Goal: Transaction & Acquisition: Download file/media

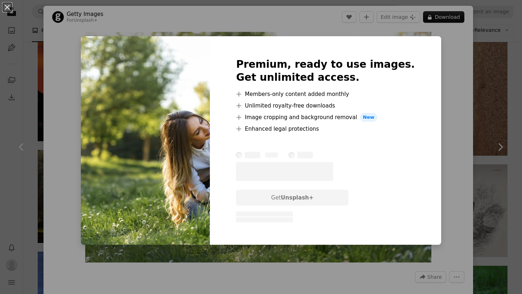
scroll to position [16351, 0]
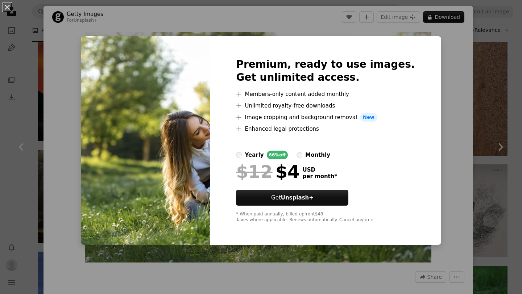
click at [438, 57] on div "An X shape Premium, ready to use images. Get unlimited access. A plus sign Memb…" at bounding box center [261, 147] width 522 height 294
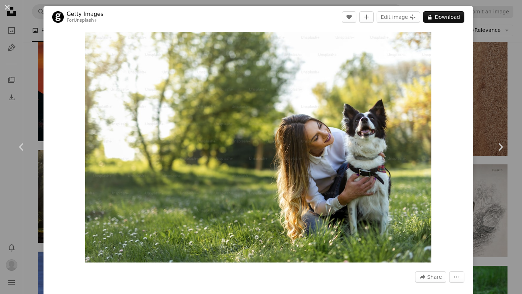
click at [492, 54] on div "An X shape Chevron left Chevron right Getty Images For Unsplash+ A heart A plus…" at bounding box center [261, 147] width 522 height 294
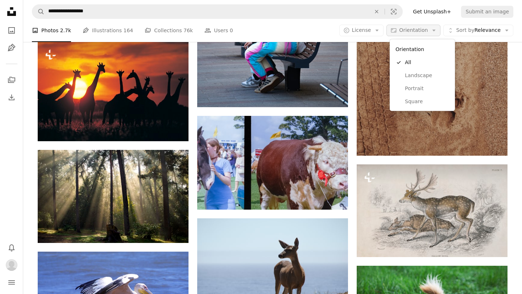
click at [437, 32] on icon "Arrow down" at bounding box center [434, 30] width 7 height 7
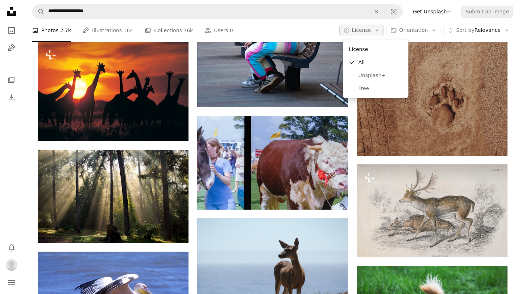
click at [379, 28] on icon "Arrow down" at bounding box center [377, 30] width 7 height 7
click at [365, 91] on span "Free" at bounding box center [381, 88] width 44 height 7
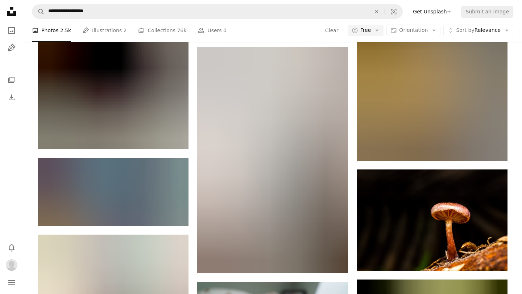
scroll to position [13747, 0]
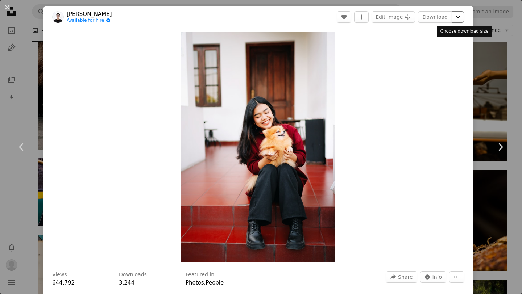
click at [462, 16] on icon "Chevron down" at bounding box center [458, 17] width 12 height 9
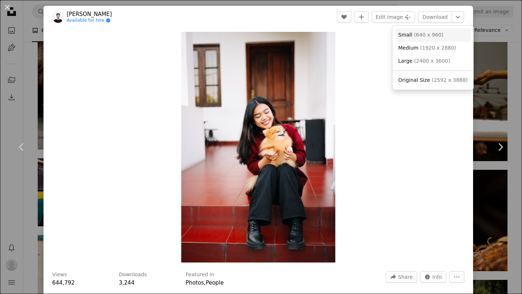
click at [416, 37] on span "( 640 x 960 )" at bounding box center [429, 35] width 30 height 6
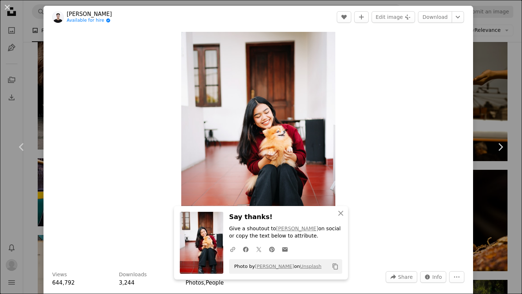
click at [511, 44] on div "An X shape Chevron left Chevron right [PERSON_NAME] Available for hire A checkm…" at bounding box center [261, 147] width 522 height 294
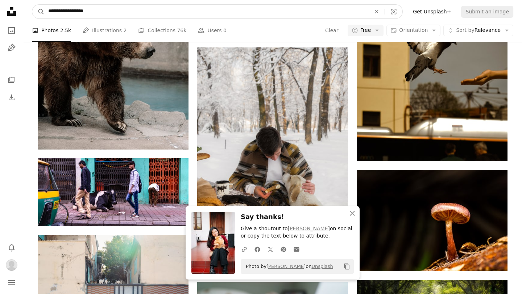
drag, startPoint x: 100, startPoint y: 10, endPoint x: 0, endPoint y: 0, distance: 100.6
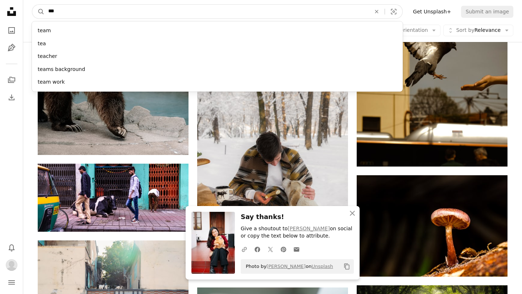
type input "****"
click button "A magnifying glass" at bounding box center [38, 12] width 12 height 14
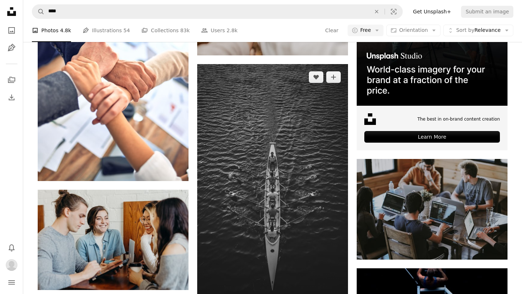
scroll to position [248, 0]
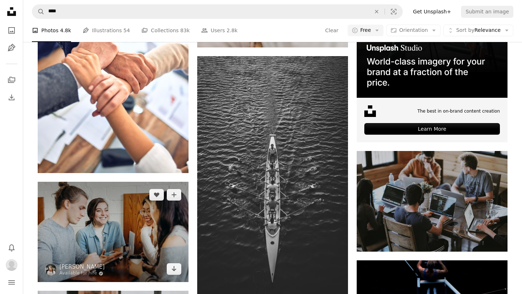
click at [51, 182] on img at bounding box center [113, 232] width 151 height 100
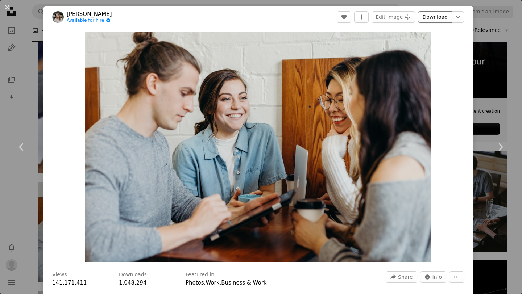
click at [437, 15] on link "Download" at bounding box center [435, 17] width 34 height 12
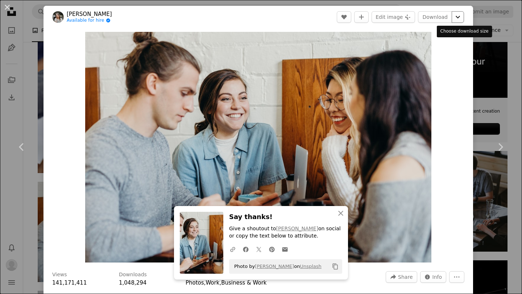
click at [461, 15] on icon "Chevron down" at bounding box center [458, 17] width 12 height 9
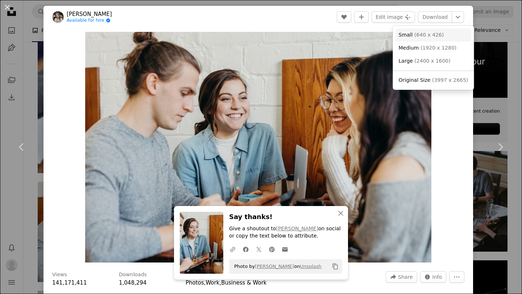
click at [429, 35] on span "( 640 x 426 )" at bounding box center [429, 35] width 30 height 6
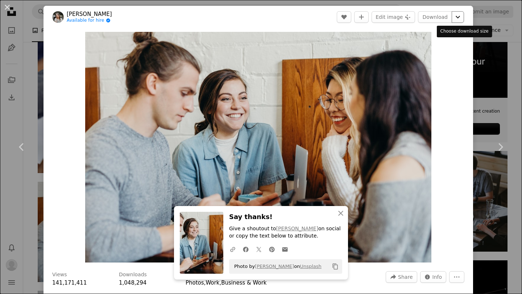
click at [464, 16] on icon "Chevron down" at bounding box center [458, 17] width 12 height 9
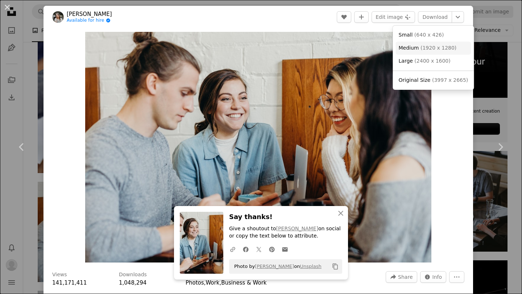
click at [416, 51] on span "Medium ( 1920 x 1280 )" at bounding box center [428, 48] width 58 height 7
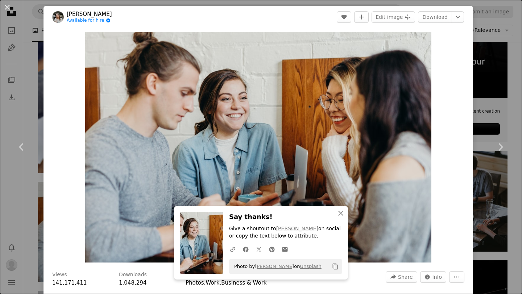
click at [507, 43] on div "An X shape Chevron left Chevron right [PERSON_NAME] Available for hire A checkm…" at bounding box center [261, 147] width 522 height 294
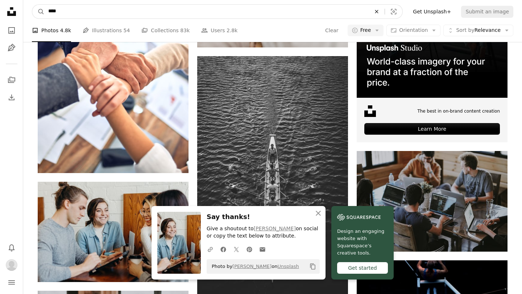
click at [383, 13] on icon "An X shape" at bounding box center [377, 12] width 16 height 6
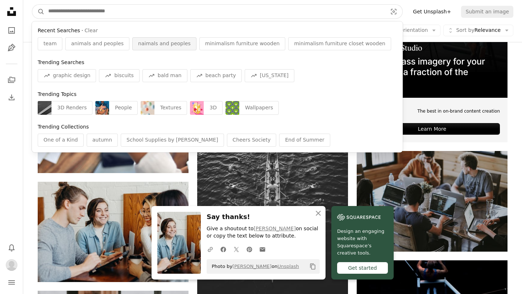
type input "*"
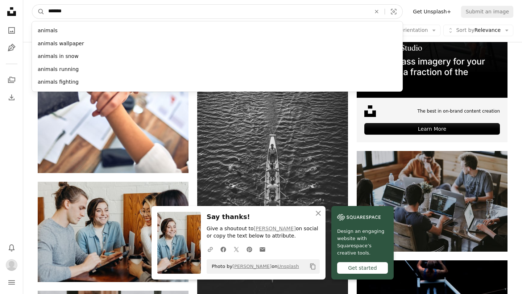
type input "*******"
click at [32, 5] on button "A magnifying glass" at bounding box center [38, 12] width 12 height 14
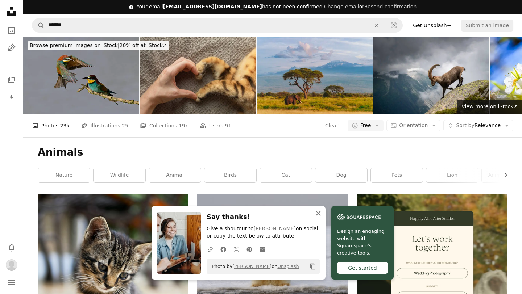
click at [321, 213] on icon "button" at bounding box center [318, 213] width 5 height 5
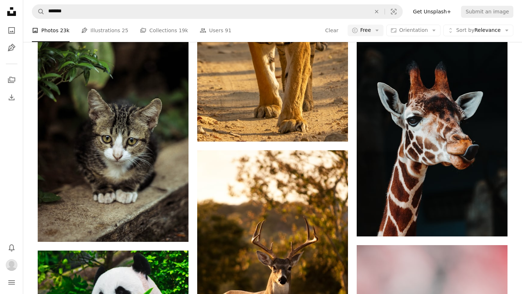
scroll to position [394, 0]
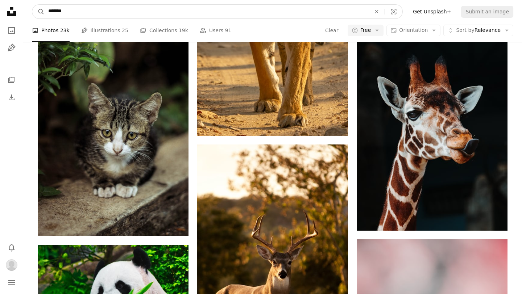
click at [126, 17] on input "*******" at bounding box center [207, 12] width 324 height 14
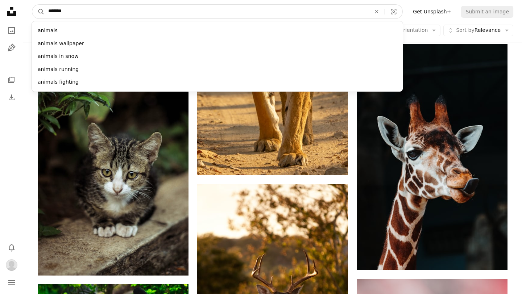
drag, startPoint x: 86, startPoint y: 9, endPoint x: 0, endPoint y: -6, distance: 87.5
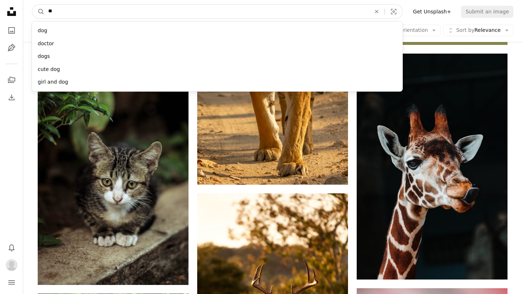
type input "***"
click button "A magnifying glass" at bounding box center [38, 12] width 12 height 14
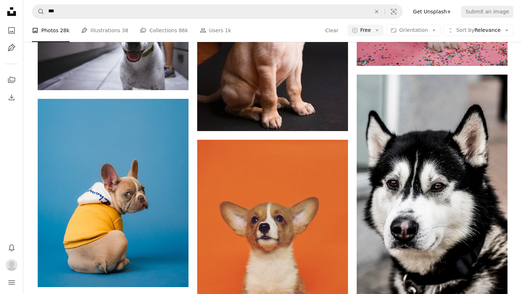
scroll to position [1460, 0]
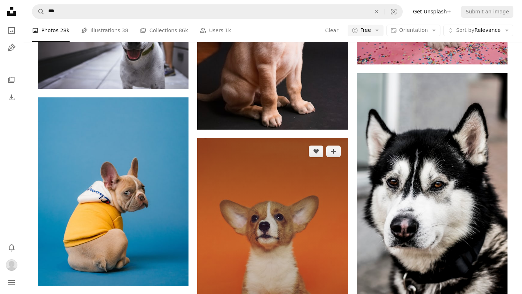
click at [230, 164] on img at bounding box center [272, 250] width 151 height 223
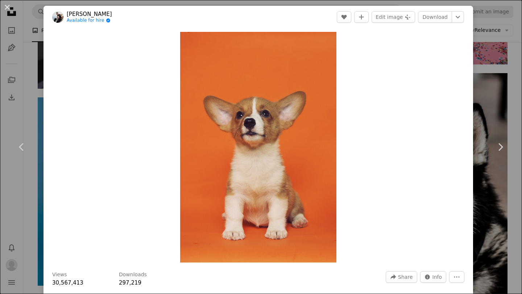
click at [488, 49] on div "An X shape Chevron left Chevron right [PERSON_NAME] Available for hire A checkm…" at bounding box center [261, 147] width 522 height 294
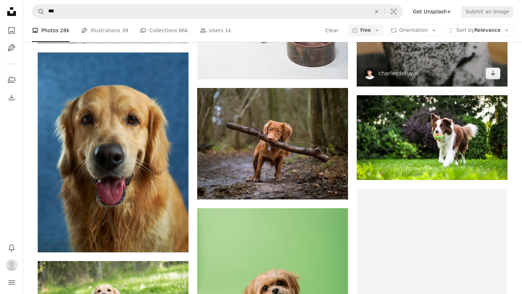
scroll to position [2791, 0]
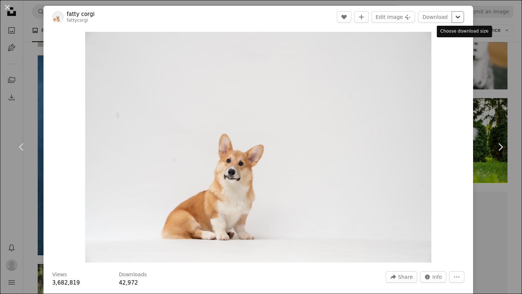
click at [462, 18] on icon "Chevron down" at bounding box center [458, 17] width 12 height 9
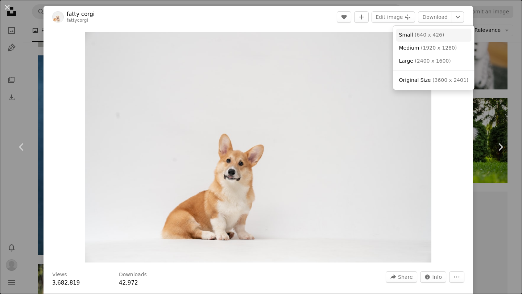
click at [409, 33] on span "Small" at bounding box center [406, 35] width 14 height 6
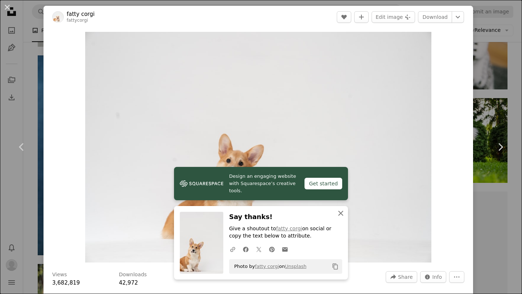
click at [338, 214] on icon "An X shape" at bounding box center [341, 213] width 9 height 9
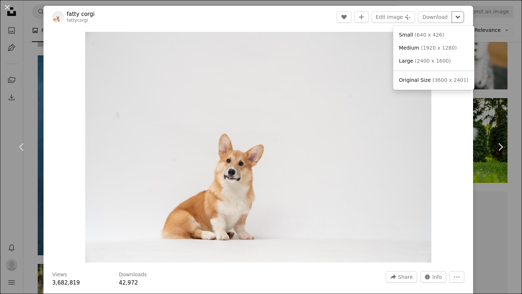
click at [463, 17] on icon "Chevron down" at bounding box center [458, 17] width 12 height 9
click at [409, 52] on link "Medium ( 1920 x 1280 )" at bounding box center [433, 48] width 75 height 13
